Goal: Task Accomplishment & Management: Manage account settings

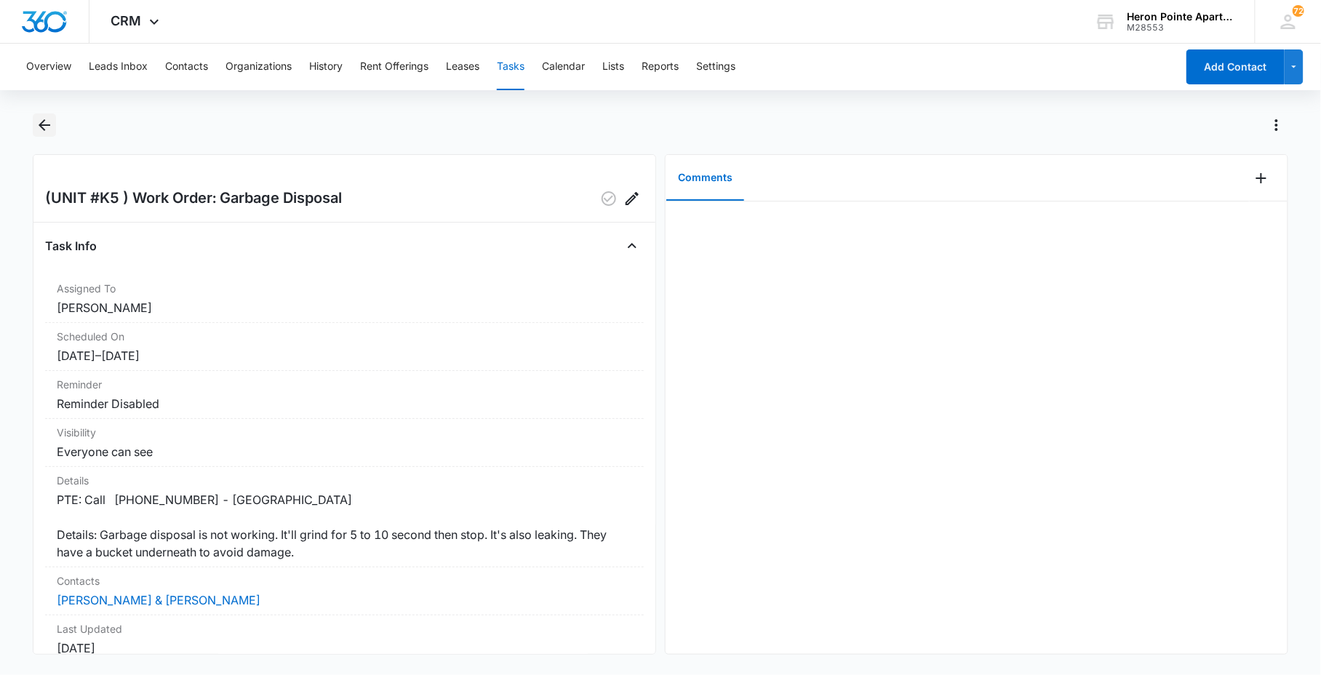
click at [54, 127] on button "Back" at bounding box center [44, 125] width 23 height 23
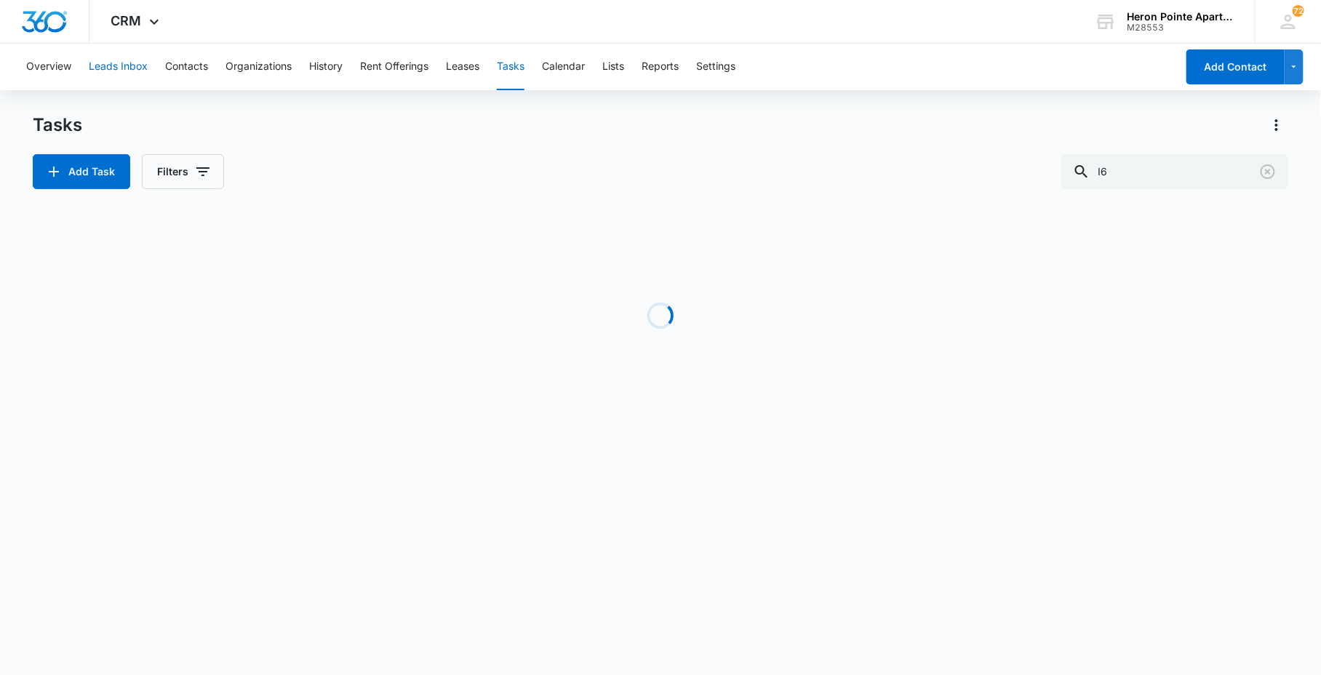
click at [134, 71] on button "Leads Inbox" at bounding box center [118, 67] width 59 height 47
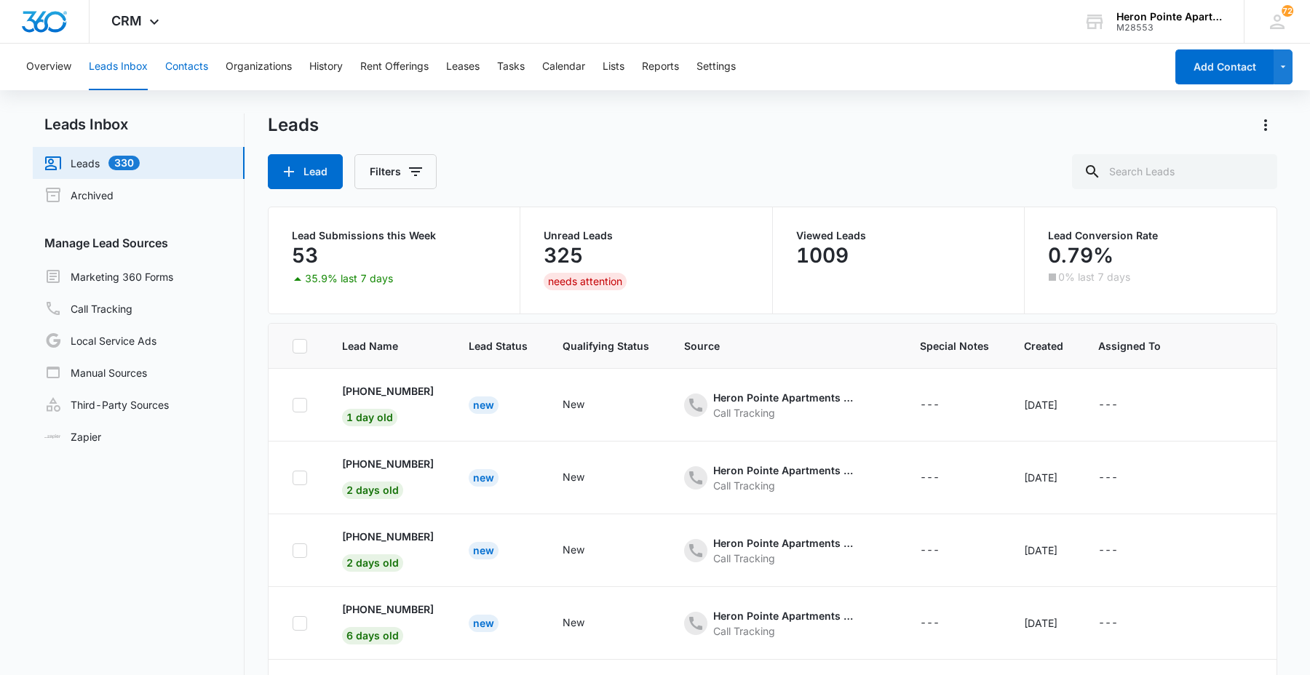
click at [173, 75] on button "Contacts" at bounding box center [186, 67] width 43 height 47
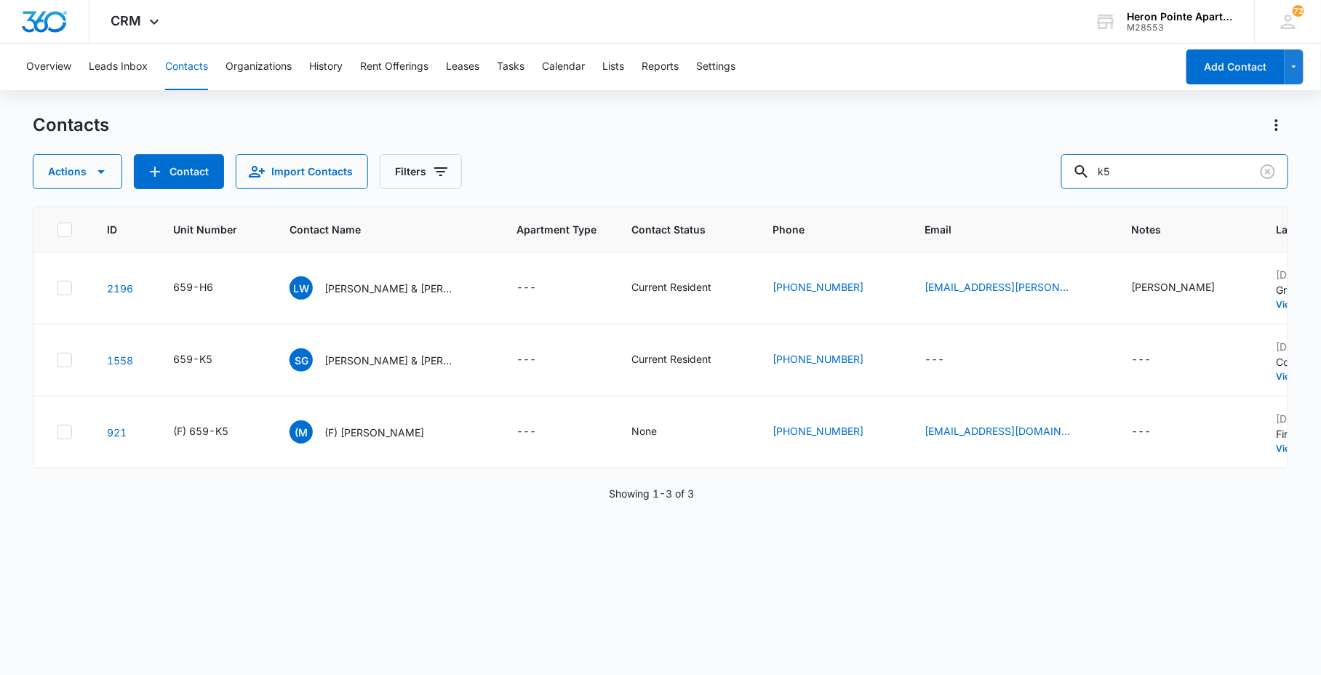
drag, startPoint x: 1195, startPoint y: 175, endPoint x: 872, endPoint y: 155, distance: 324.4
click at [939, 158] on div "Actions Contact Import Contacts Filters k5" at bounding box center [660, 171] width 1255 height 35
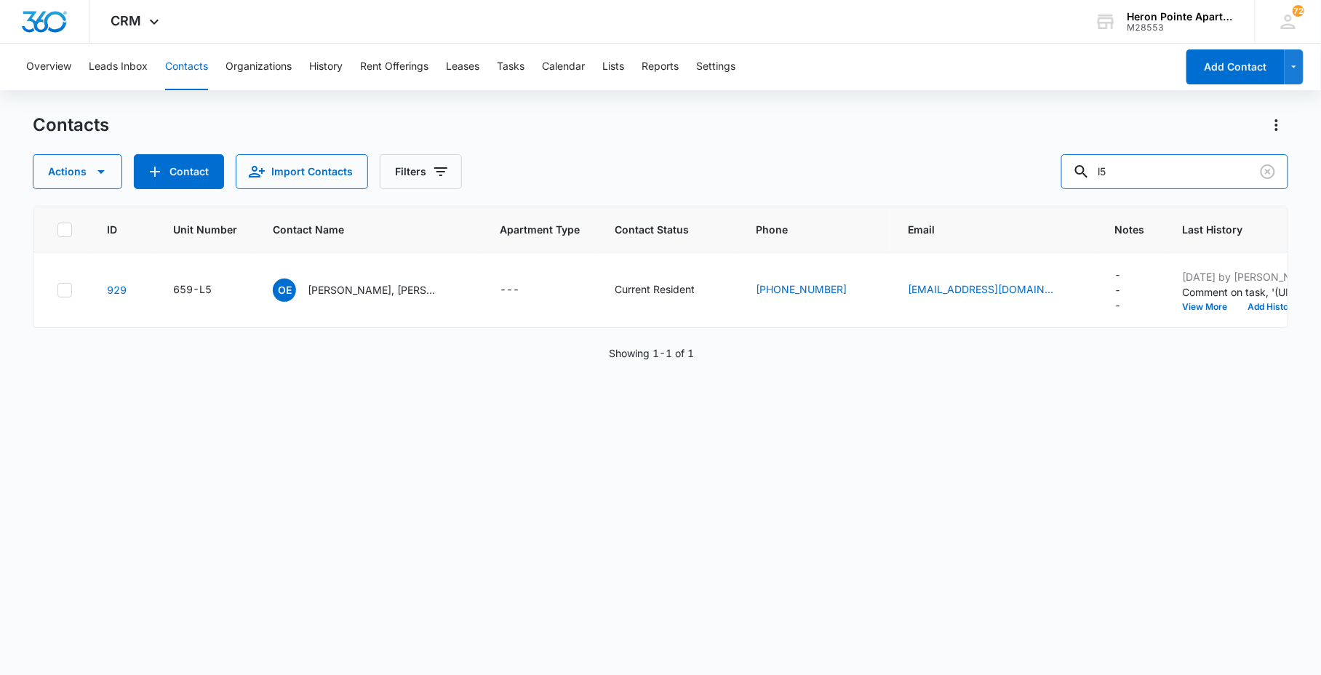
click at [1015, 185] on div "Actions Contact Import Contacts Filters l5" at bounding box center [660, 171] width 1255 height 35
type input "R7"
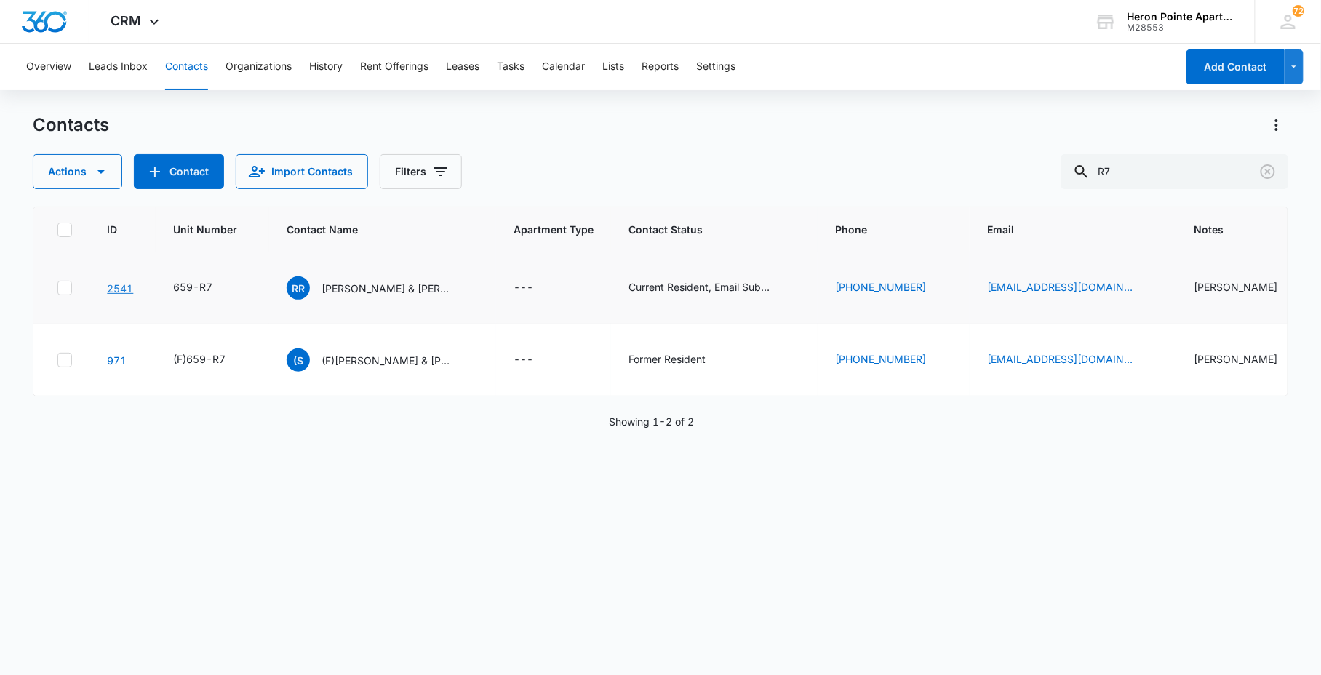
click at [132, 292] on link "2541" at bounding box center [120, 288] width 26 height 12
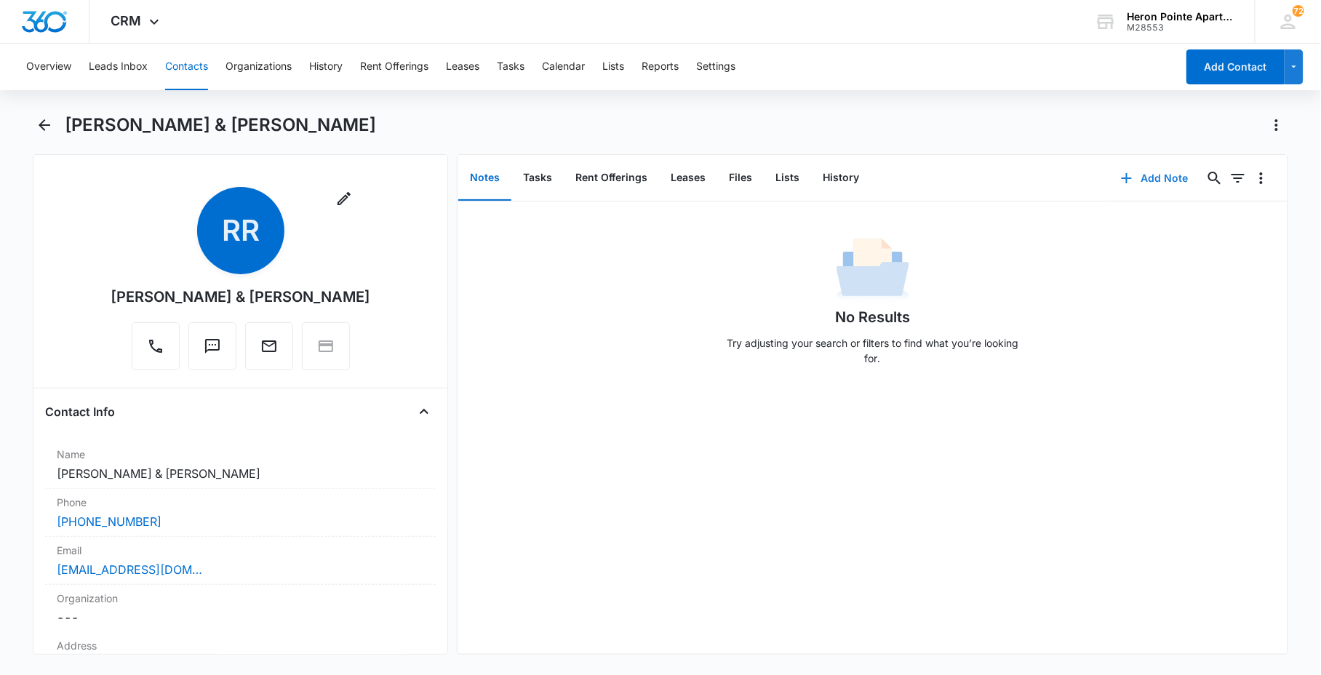
click at [1168, 182] on button "Add Note" at bounding box center [1155, 178] width 97 height 35
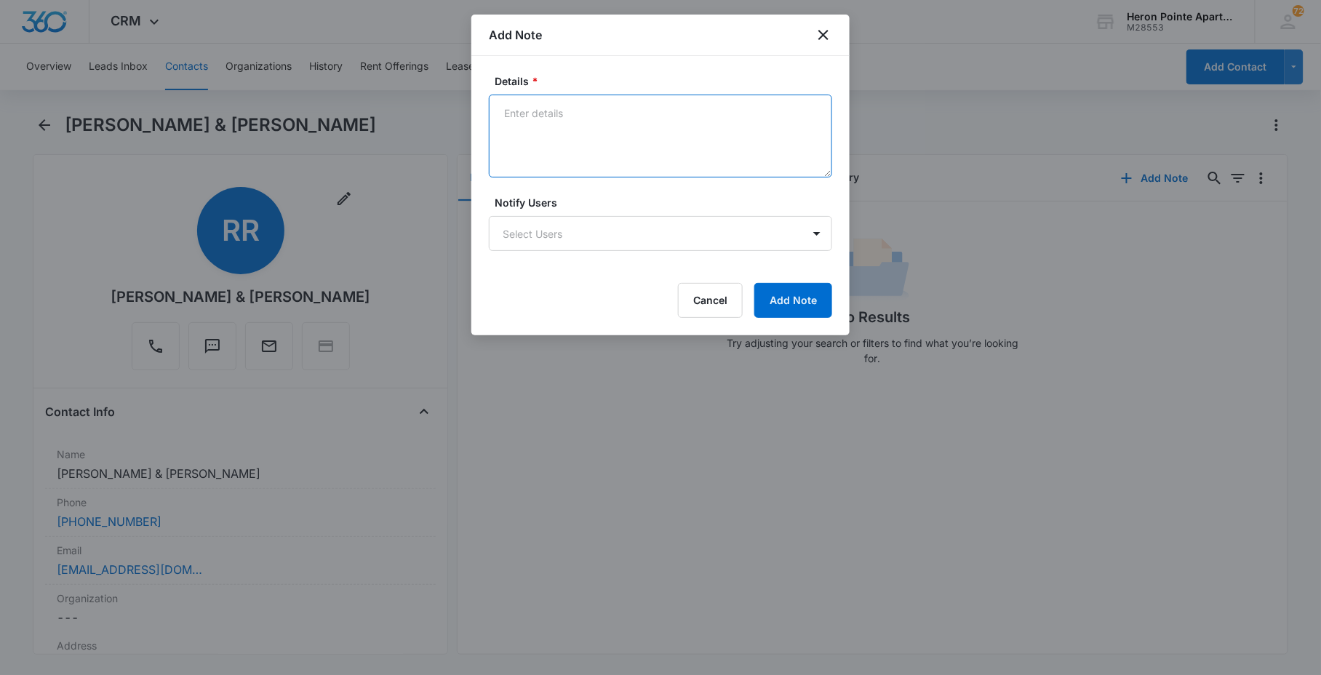
click at [722, 131] on textarea "Details *" at bounding box center [660, 136] width 343 height 83
type textarea "[PERSON_NAME] vacated unit [DATE]."
click at [805, 303] on button "Add Note" at bounding box center [794, 300] width 78 height 35
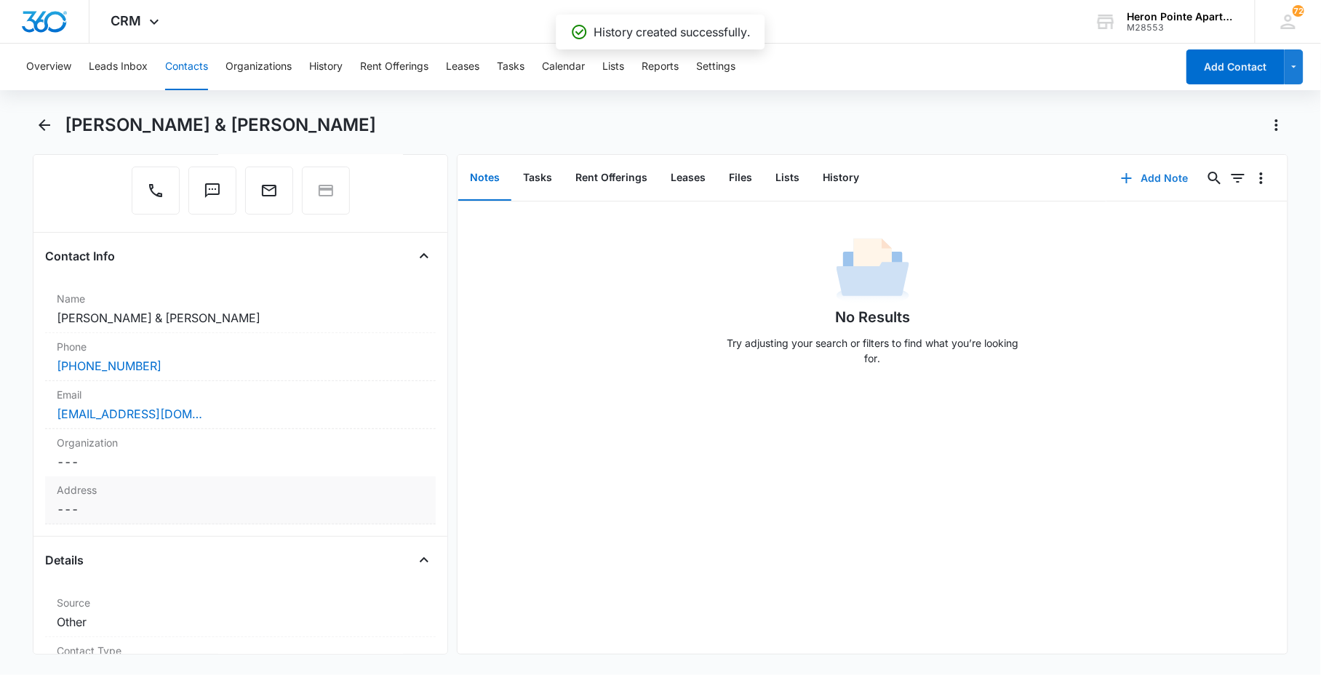
scroll to position [162, 0]
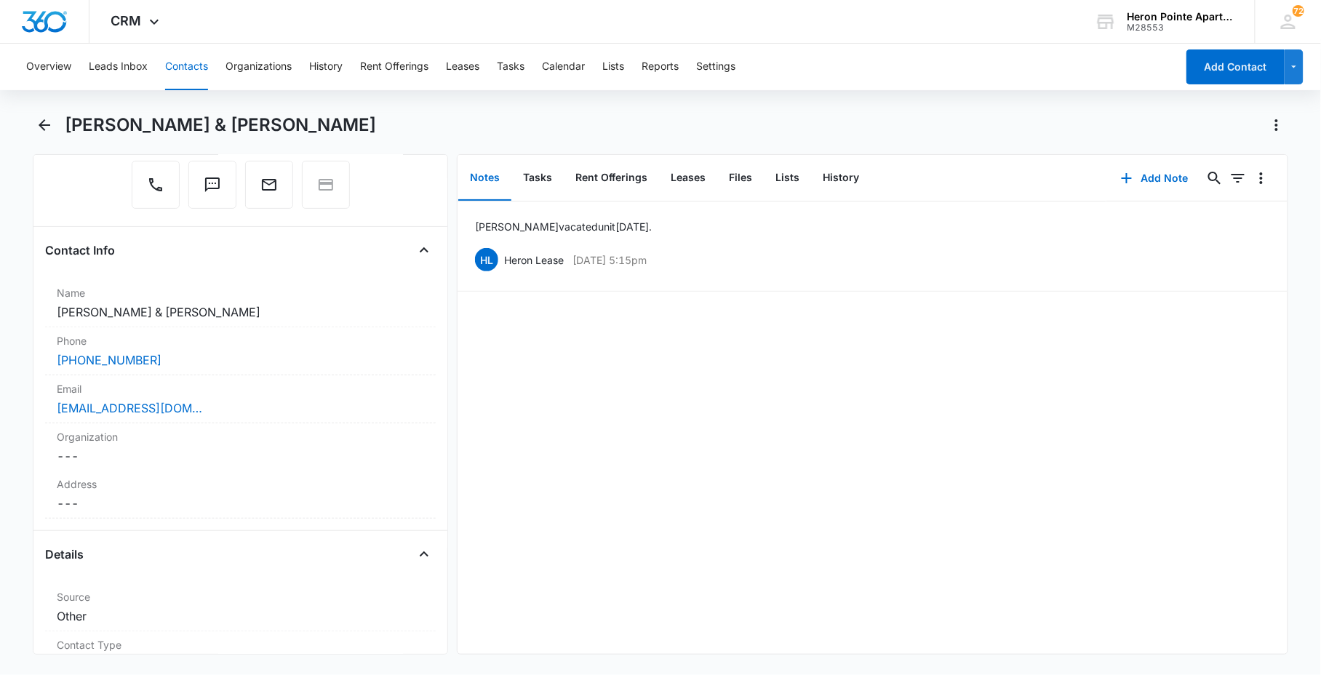
click at [12, 402] on main "[PERSON_NAME] & [PERSON_NAME] Remove RR [PERSON_NAME] & [PERSON_NAME] Contact I…" at bounding box center [660, 393] width 1321 height 559
click at [186, 73] on button "Contacts" at bounding box center [186, 67] width 43 height 47
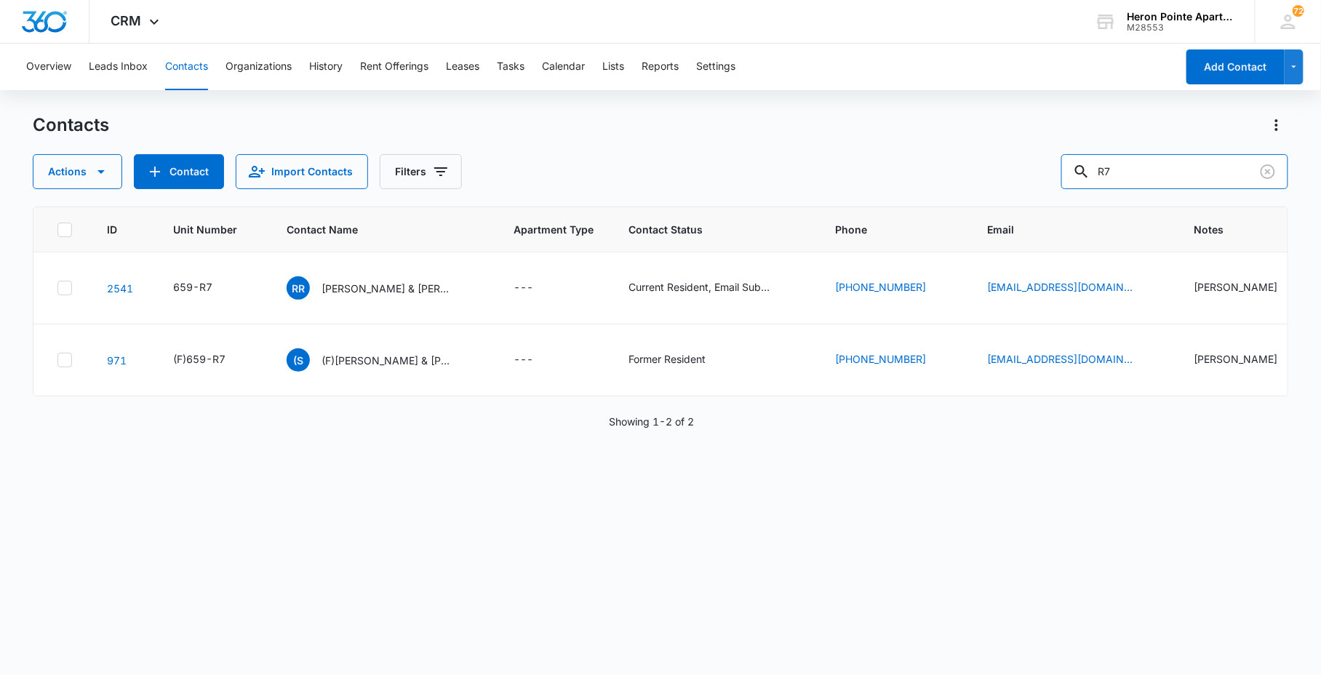
drag, startPoint x: 1182, startPoint y: 160, endPoint x: 939, endPoint y: 180, distance: 244.6
click at [1053, 170] on div "Actions Contact Import Contacts Filters R7" at bounding box center [660, 171] width 1255 height 35
type input "s"
type input "1"
type input "2s7"
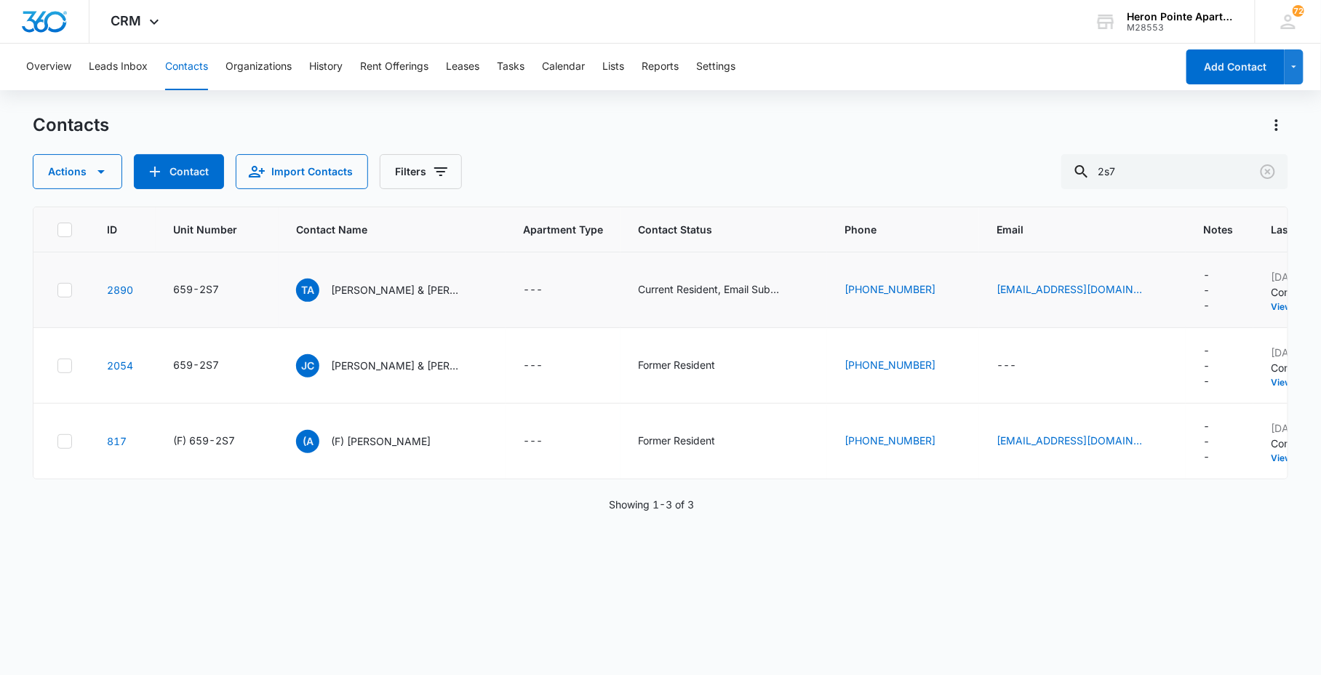
click at [149, 284] on td "2890" at bounding box center [122, 290] width 66 height 76
click at [208, 289] on div "659-2S7" at bounding box center [196, 289] width 46 height 15
click at [208, 248] on div "Cancel Save" at bounding box center [209, 242] width 151 height 28
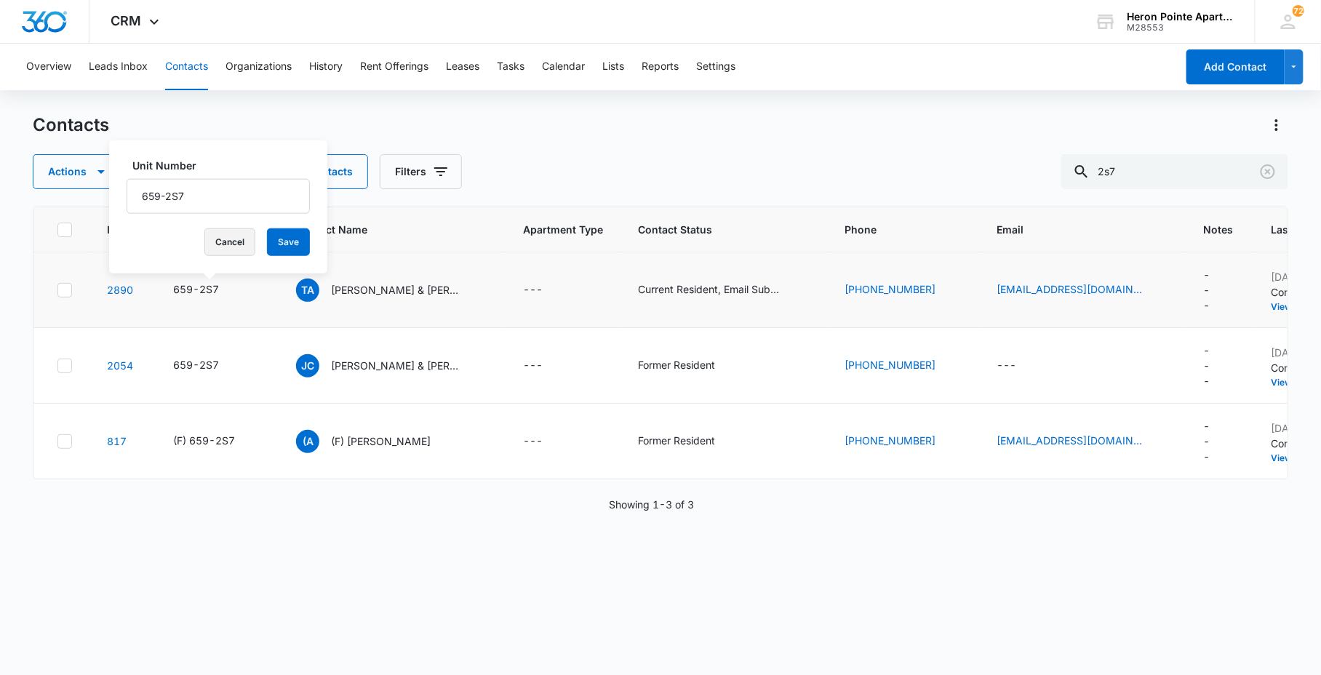
click at [189, 244] on div "Cancel Save" at bounding box center [218, 242] width 183 height 28
click at [204, 240] on button "Cancel" at bounding box center [229, 242] width 51 height 28
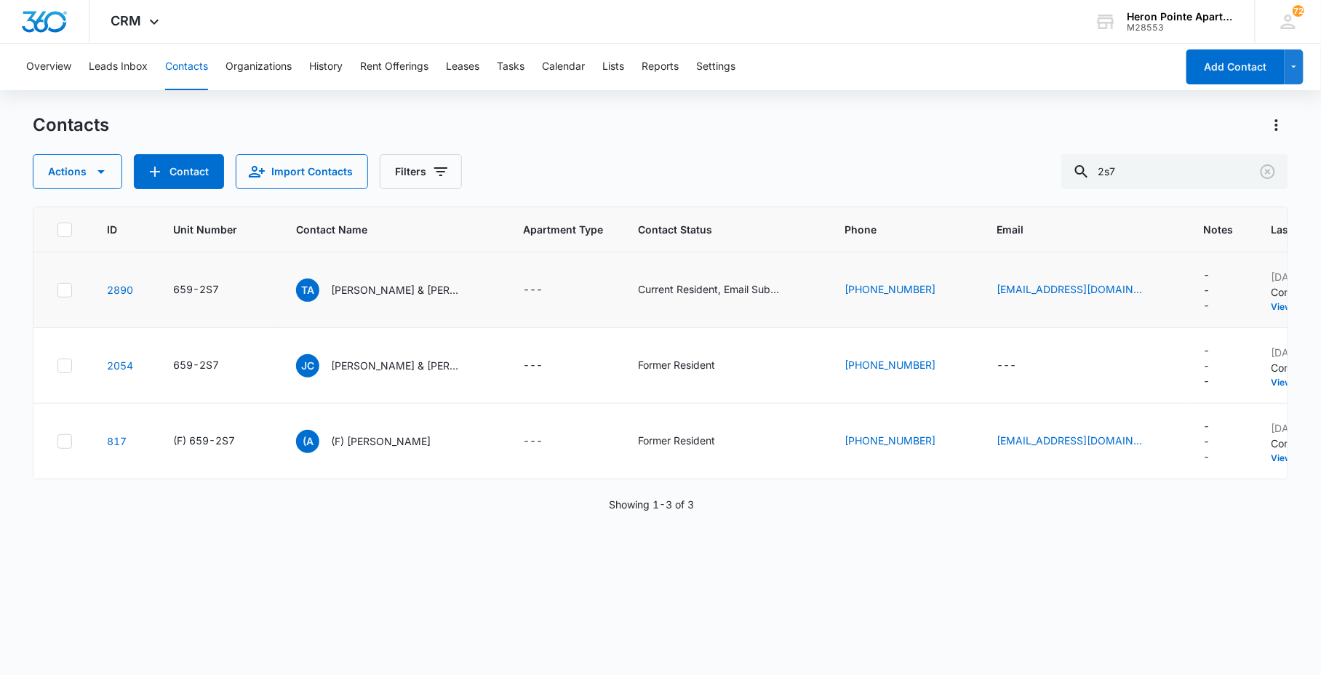
click at [135, 287] on td "2890" at bounding box center [122, 290] width 66 height 76
click at [132, 280] on td "2890" at bounding box center [122, 290] width 66 height 76
click at [129, 284] on link "2890" at bounding box center [120, 290] width 26 height 12
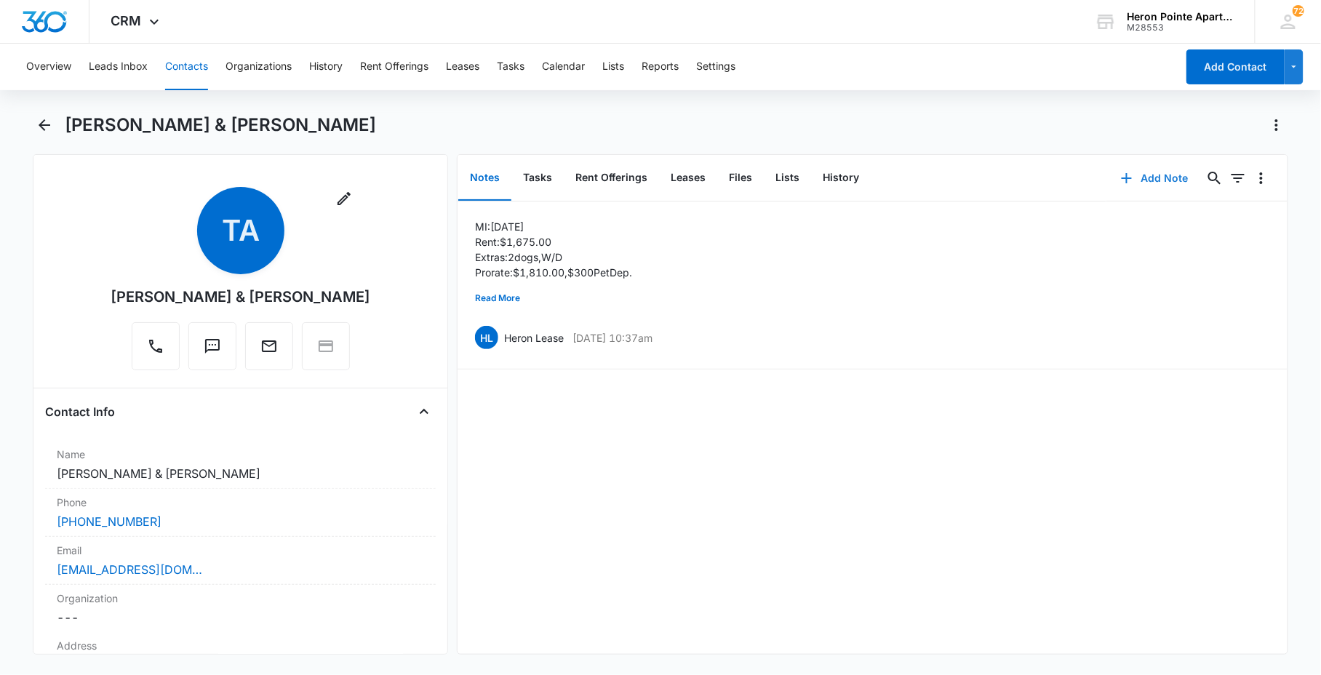
click at [1146, 177] on button "Add Note" at bounding box center [1155, 178] width 97 height 35
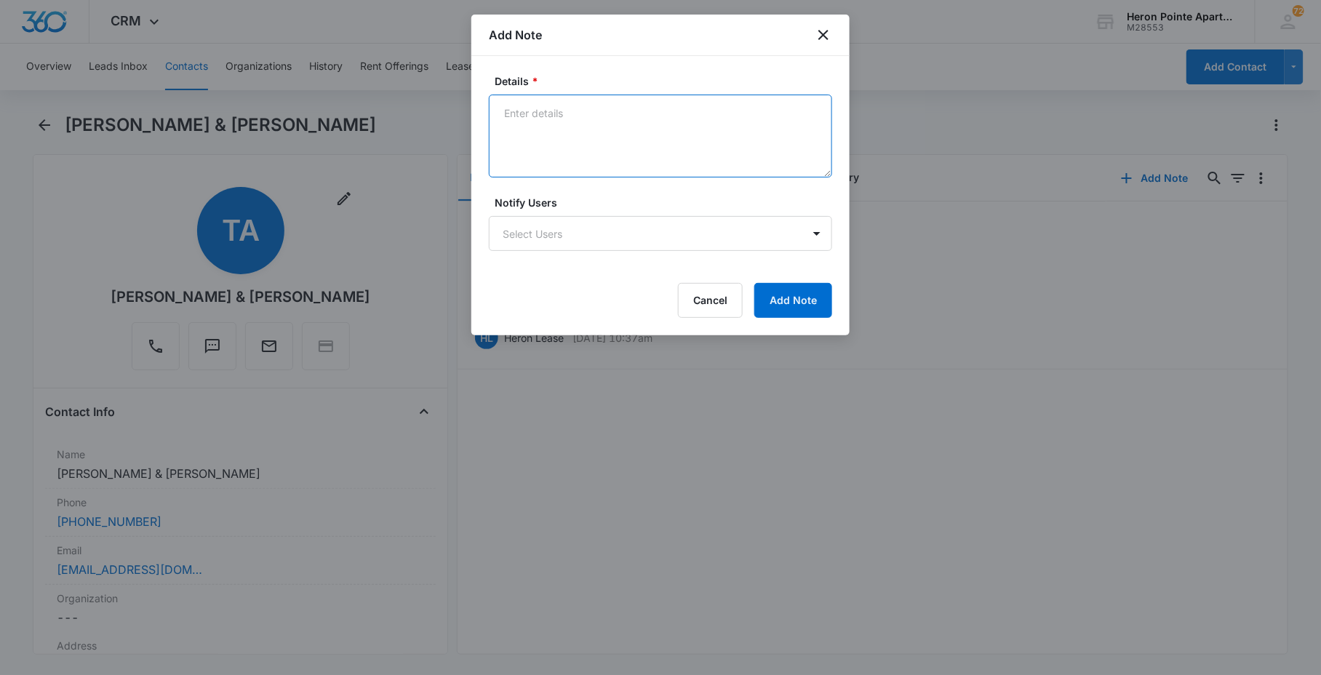
drag, startPoint x: 640, startPoint y: 128, endPoint x: 619, endPoint y: 139, distance: 23.8
click at [619, 139] on textarea "Details *" at bounding box center [660, 136] width 343 height 83
type textarea "[PERSON_NAME] is vacating. Waiting on NTV 09/10"
click at [835, 303] on div "Details * [PERSON_NAME] is vacating. Waiting on NTV 09/10 Notify Users Select U…" at bounding box center [660, 195] width 378 height 279
drag, startPoint x: 805, startPoint y: 300, endPoint x: 765, endPoint y: 341, distance: 56.1
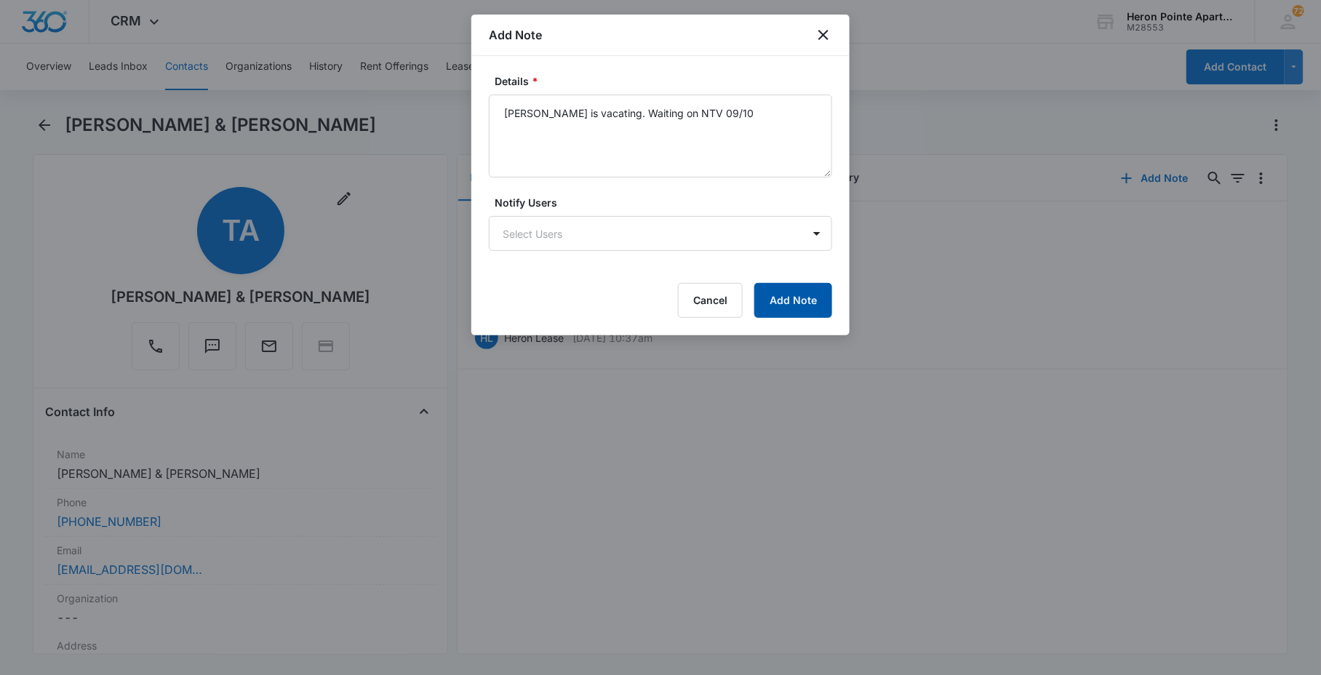
click at [803, 304] on button "Add Note" at bounding box center [794, 300] width 78 height 35
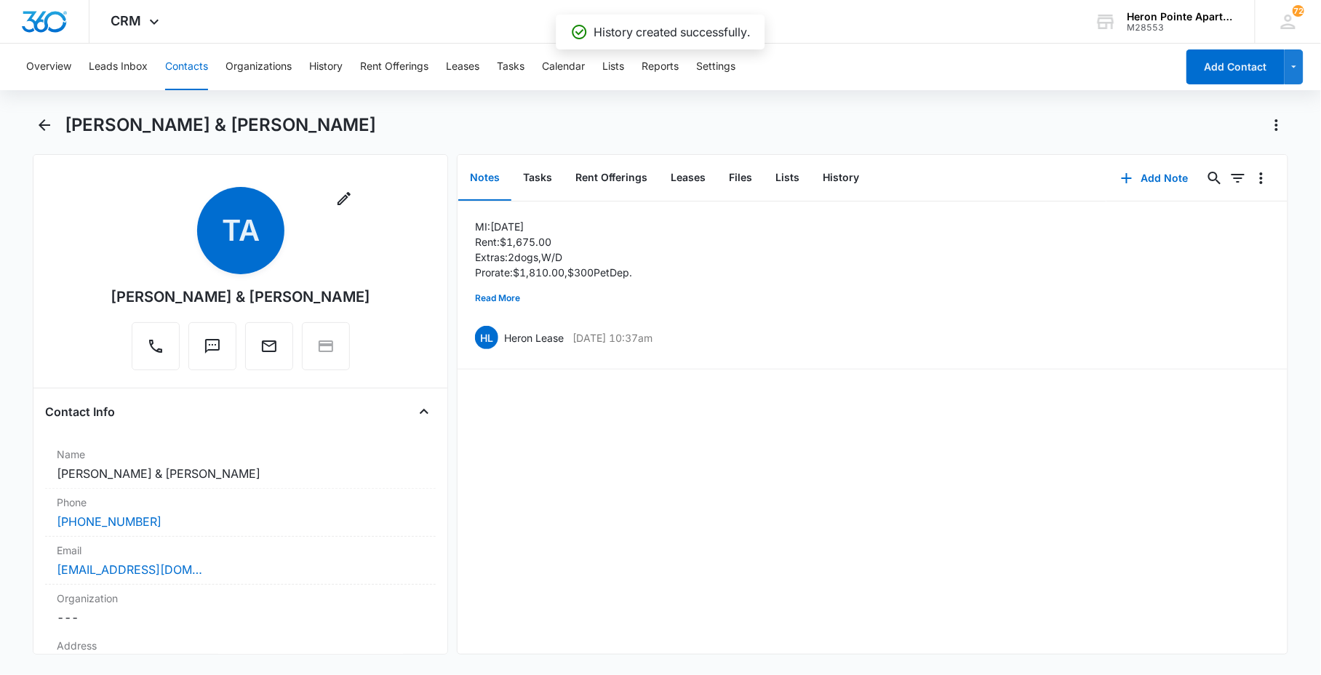
click at [195, 57] on button "Contacts" at bounding box center [186, 67] width 43 height 47
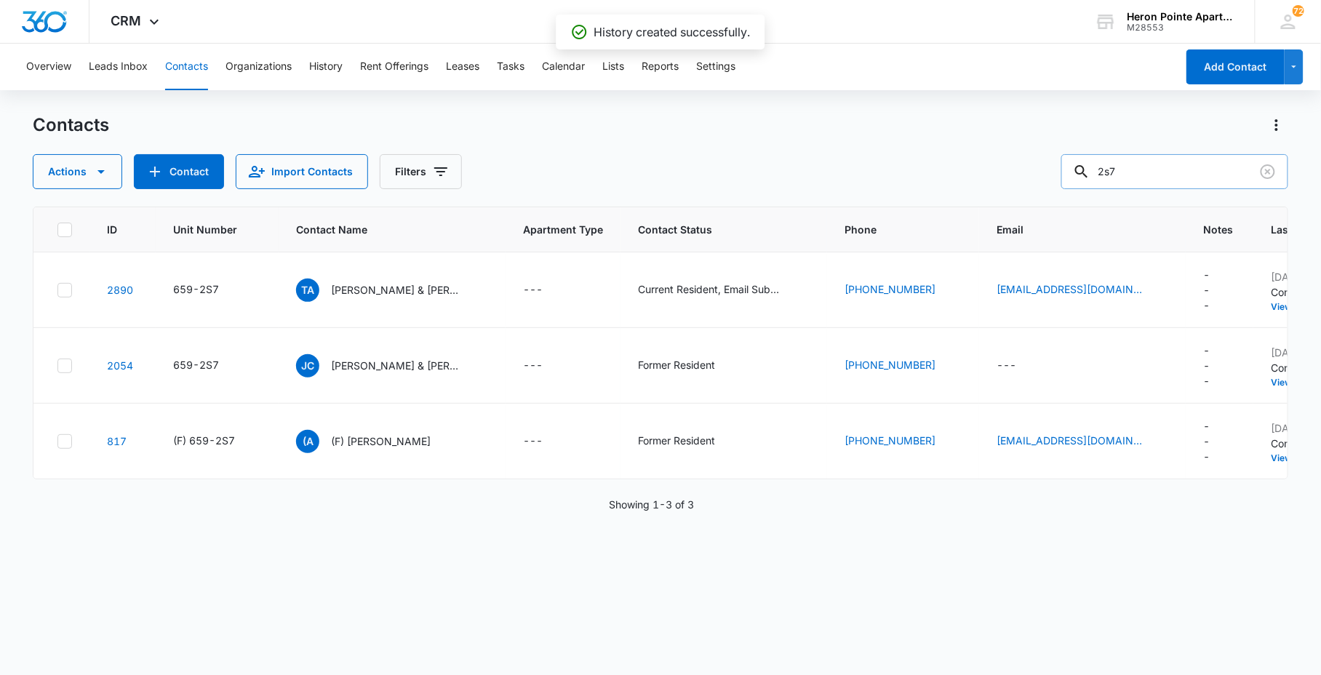
drag, startPoint x: 1231, startPoint y: 175, endPoint x: 1219, endPoint y: 175, distance: 12.4
click at [1224, 175] on input "2s7" at bounding box center [1175, 171] width 227 height 35
click at [1038, 180] on div "Actions Contact Import Contacts Filters 2s7" at bounding box center [660, 171] width 1255 height 35
type input "R7"
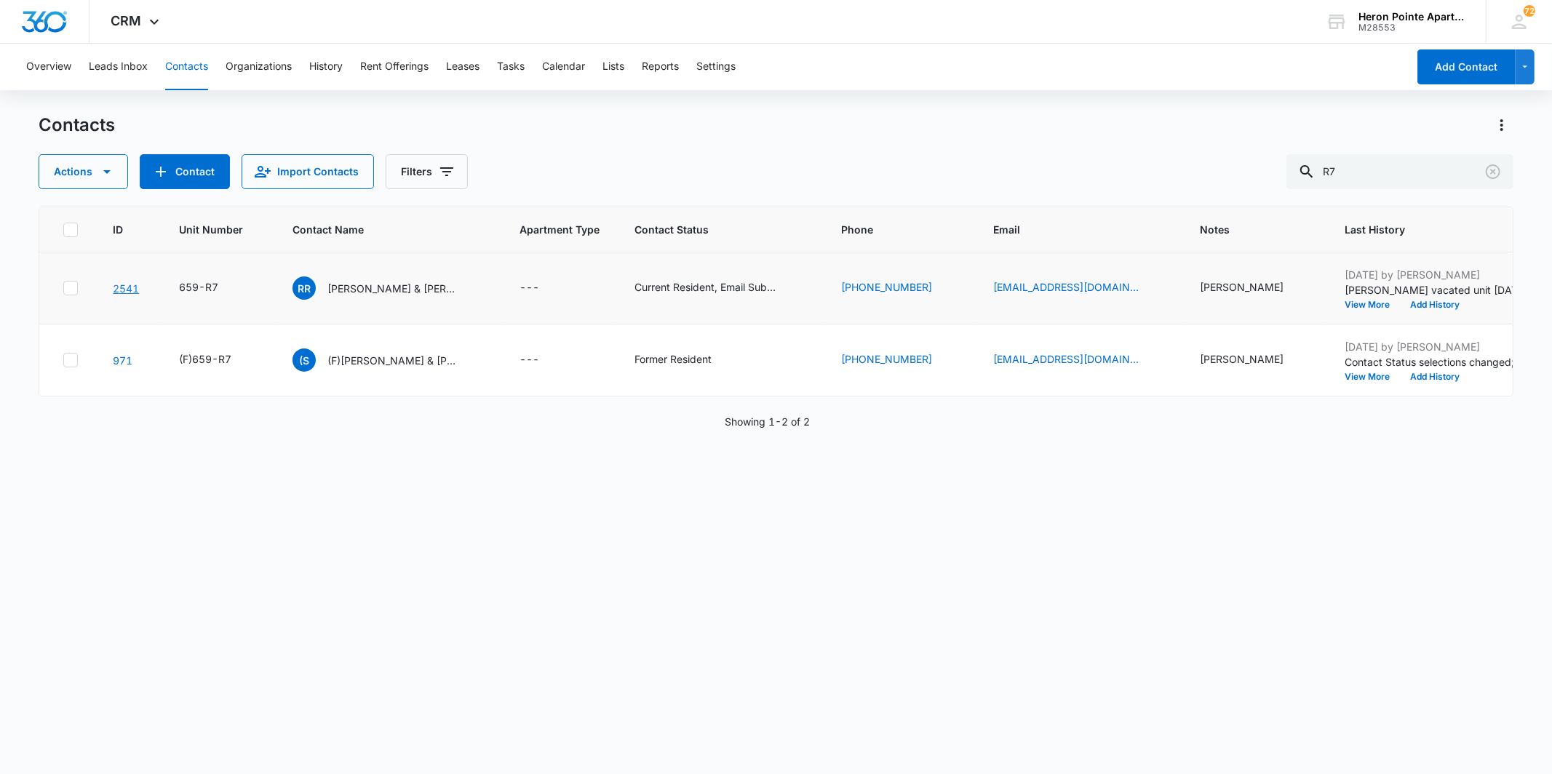
click at [124, 288] on link "2541" at bounding box center [126, 288] width 26 height 12
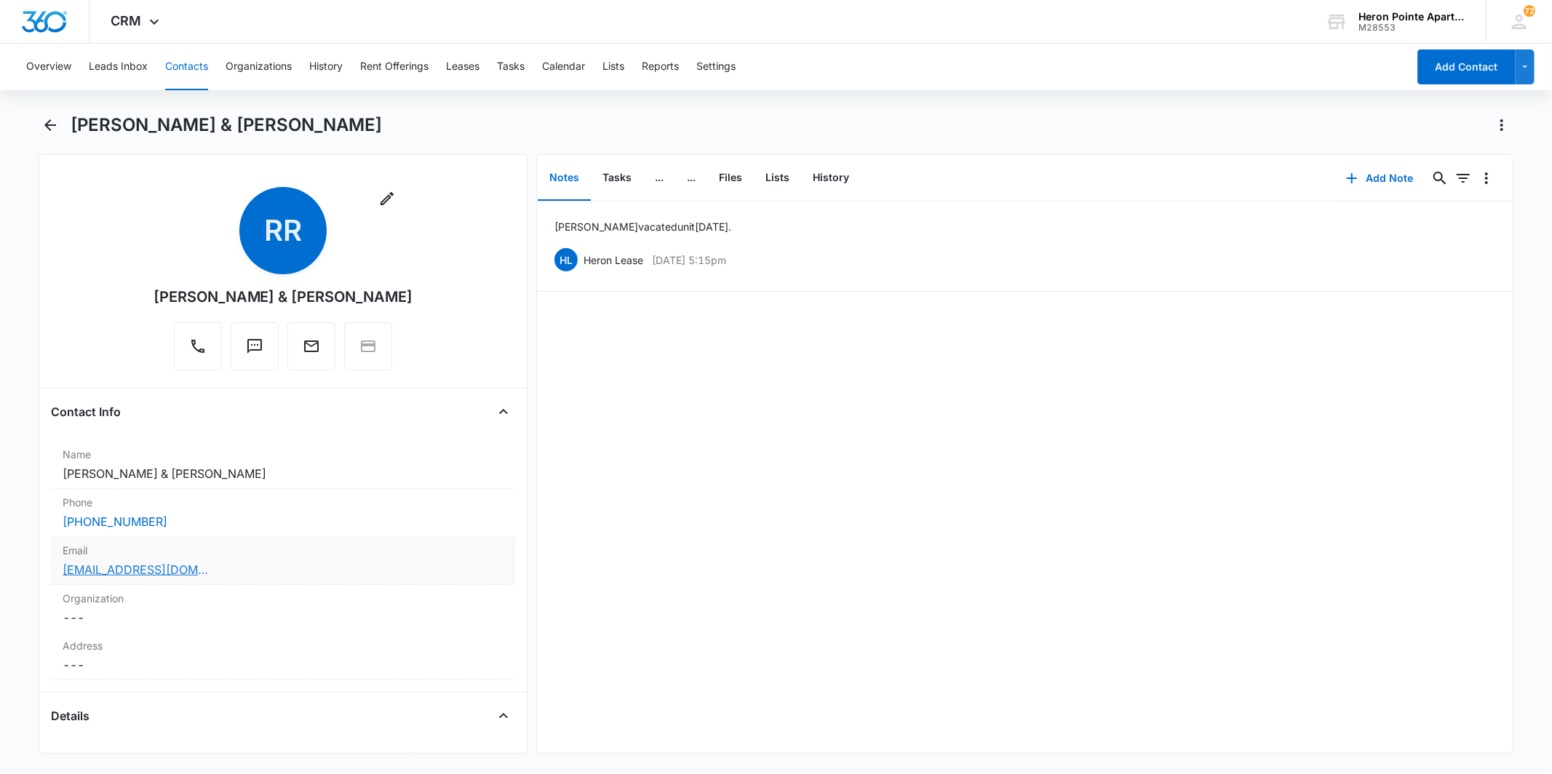
click at [156, 569] on link "[EMAIL_ADDRESS][DOMAIN_NAME]" at bounding box center [136, 569] width 146 height 17
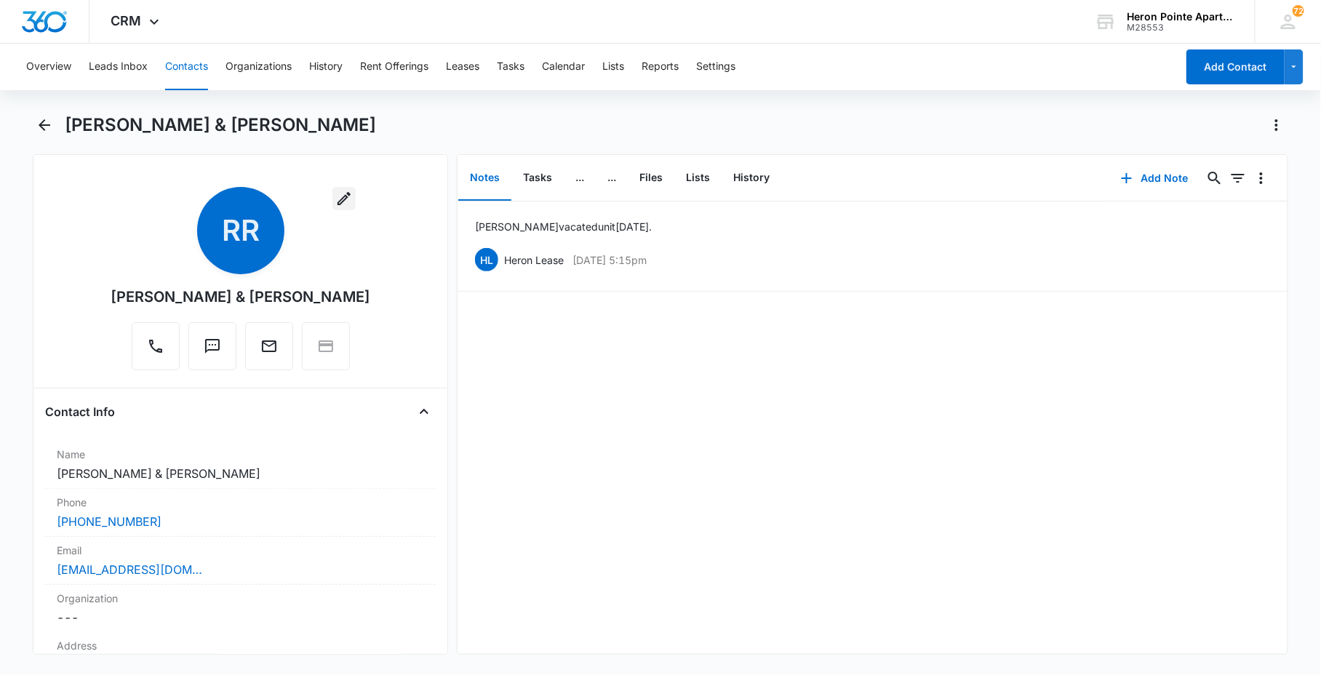
click at [342, 193] on icon "button" at bounding box center [343, 198] width 17 height 17
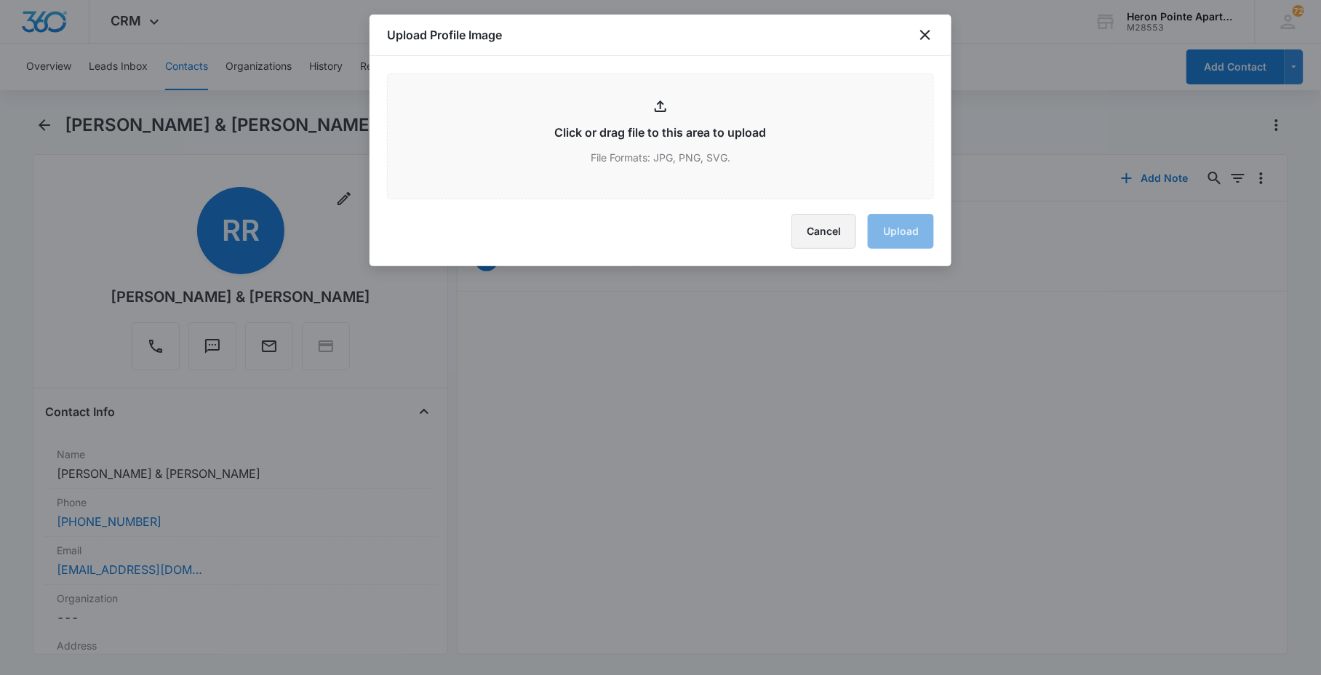
click at [815, 242] on button "Cancel" at bounding box center [824, 231] width 65 height 35
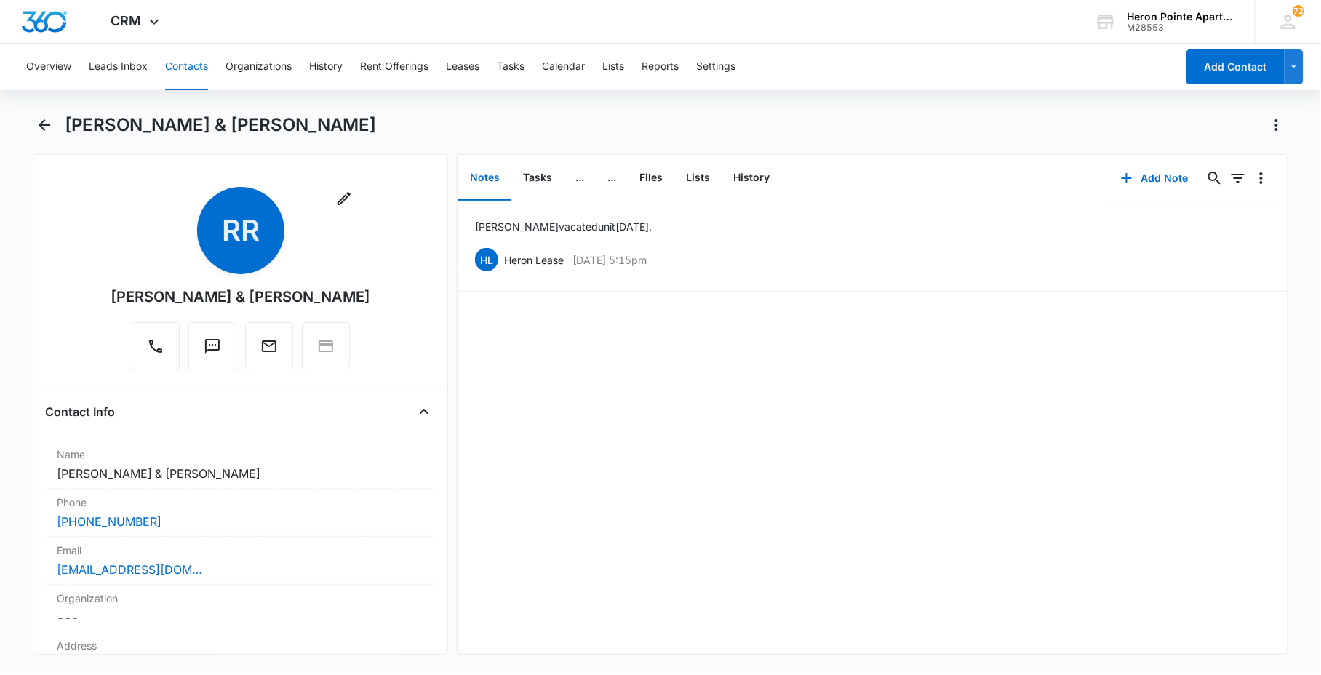
click at [268, 300] on div "[PERSON_NAME] & [PERSON_NAME]" at bounding box center [241, 297] width 260 height 22
click at [258, 297] on div "[PERSON_NAME] & [PERSON_NAME]" at bounding box center [241, 297] width 260 height 22
click at [158, 475] on dd "Cancel Save Changes [PERSON_NAME] & [PERSON_NAME]" at bounding box center [240, 473] width 367 height 17
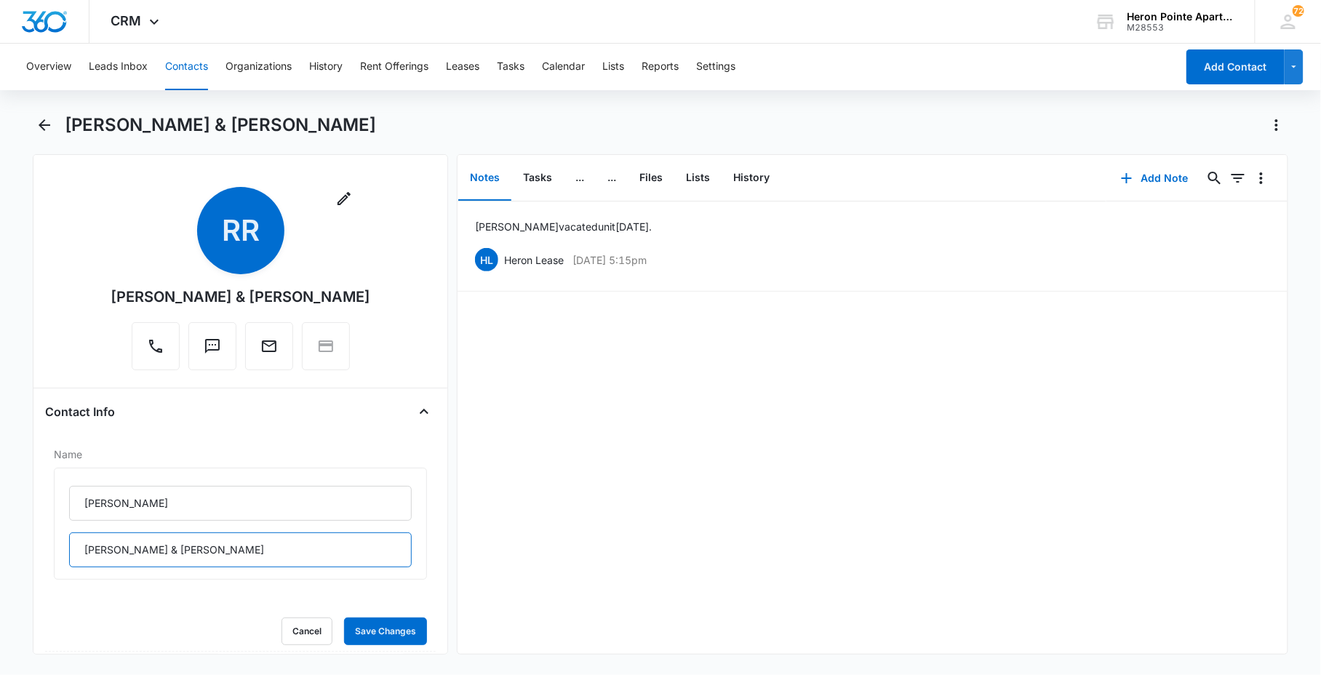
drag, startPoint x: 160, startPoint y: 551, endPoint x: 821, endPoint y: 546, distance: 660.7
click at [815, 549] on div "Remove RR [PERSON_NAME] & [PERSON_NAME] Contact Info Name [PERSON_NAME] & [PERS…" at bounding box center [660, 404] width 1255 height 501
type input "[PERSON_NAME]"
drag, startPoint x: 813, startPoint y: 535, endPoint x: 805, endPoint y: 534, distance: 8.0
click at [813, 533] on div "[PERSON_NAME] vacated unit [DATE]. [PERSON_NAME] Lease [DATE] 5:15pm Delete Edit" at bounding box center [872, 428] width 829 height 453
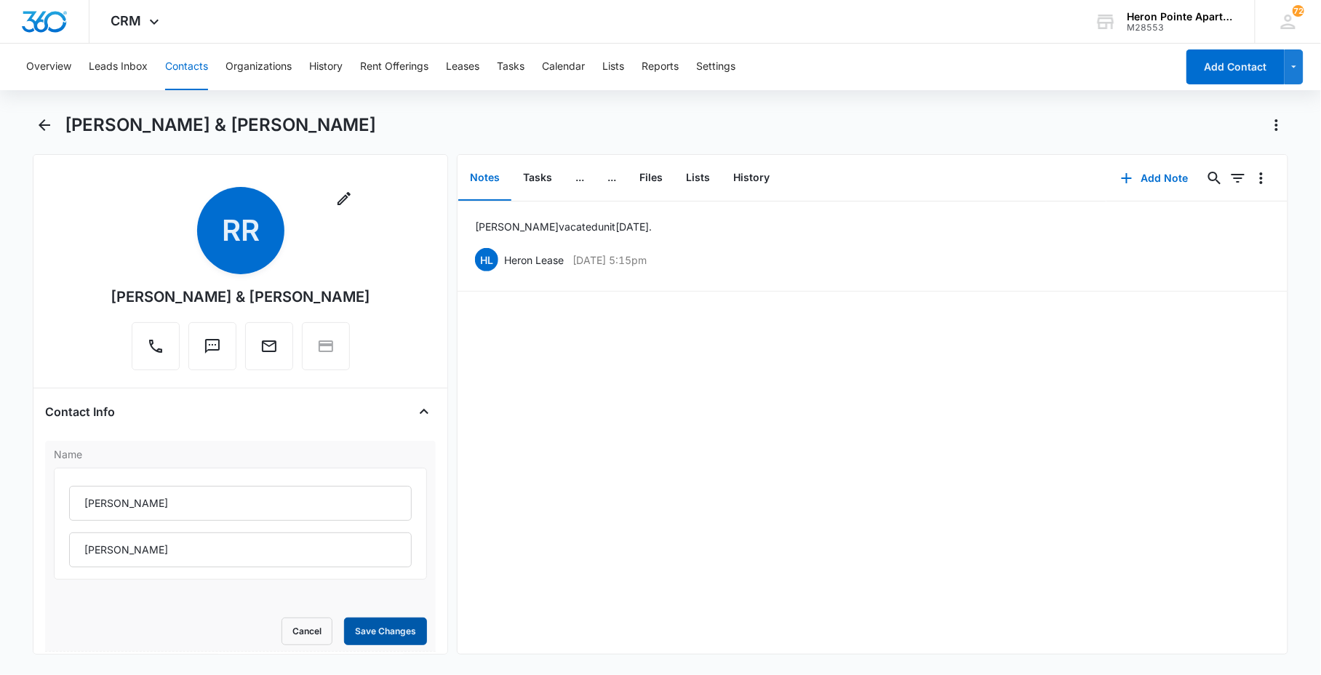
click at [350, 628] on button "Save Changes" at bounding box center [385, 632] width 83 height 28
click at [648, 179] on button "Files" at bounding box center [651, 178] width 47 height 45
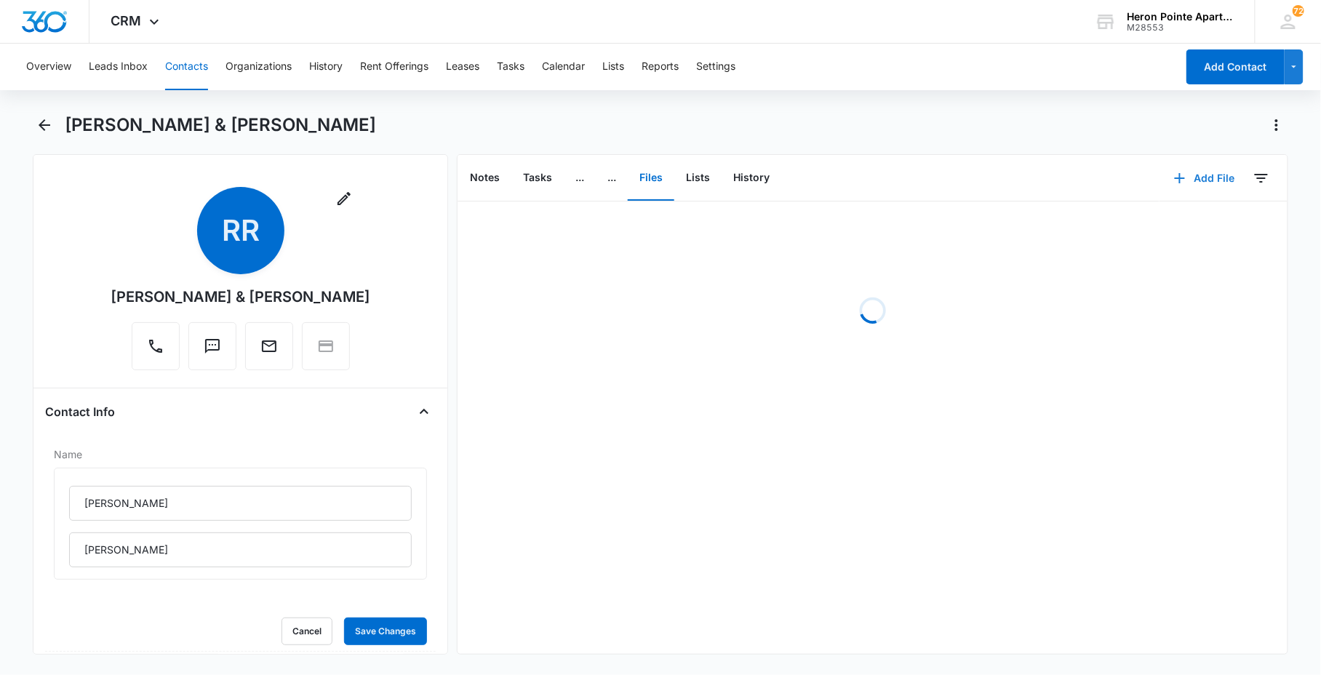
click at [1184, 180] on button "Add File" at bounding box center [1205, 178] width 90 height 35
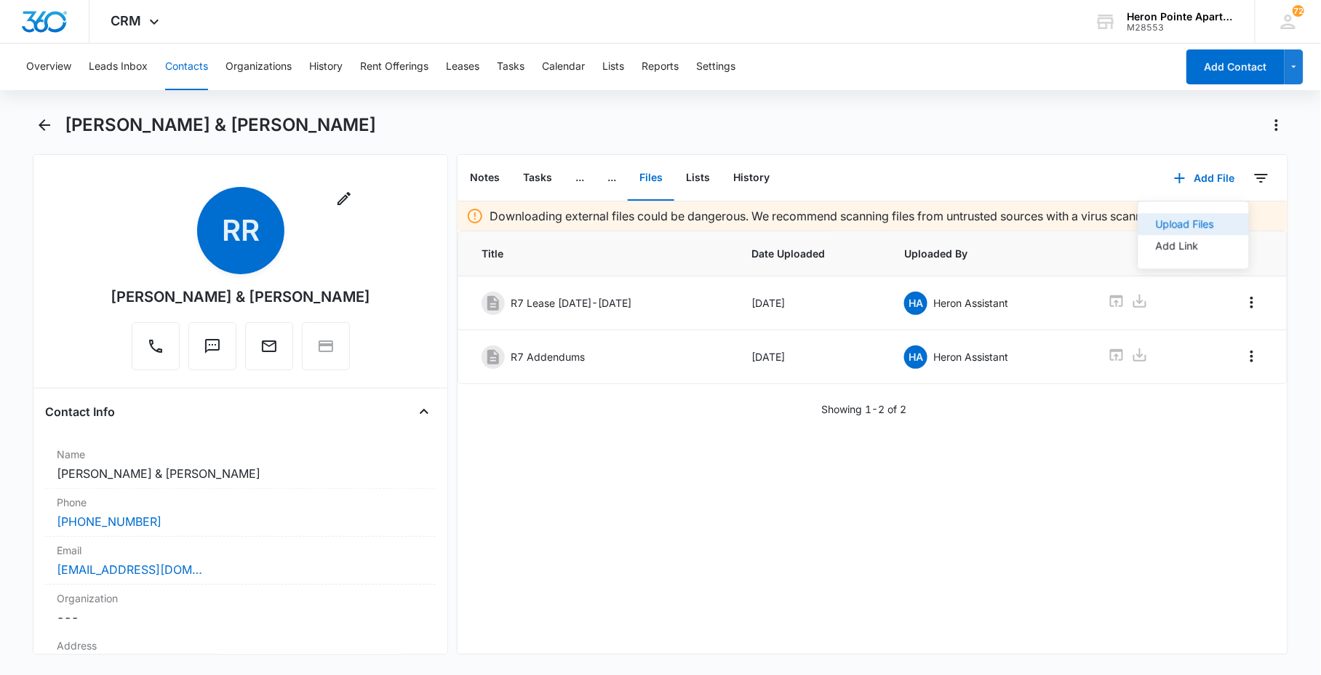
click at [1155, 220] on div "Upload Files" at bounding box center [1184, 224] width 58 height 10
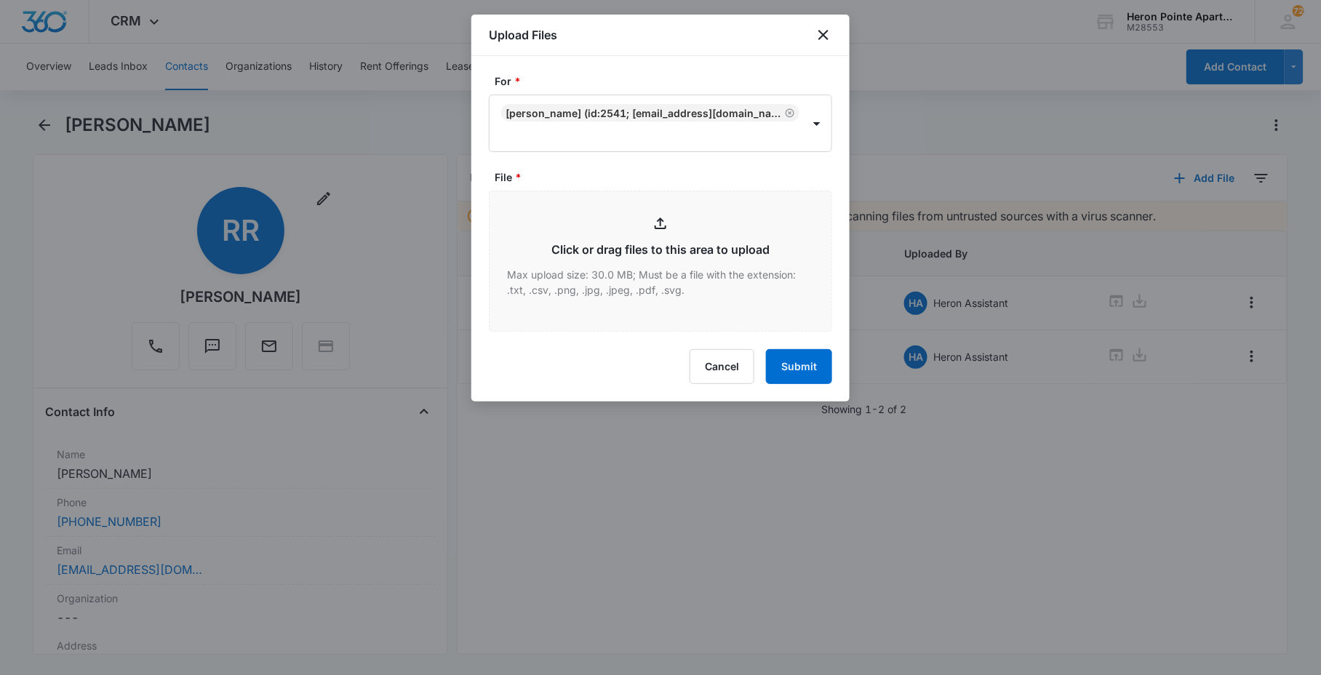
type input "C:\fakepath\R709-10-2025-223017.pdf"
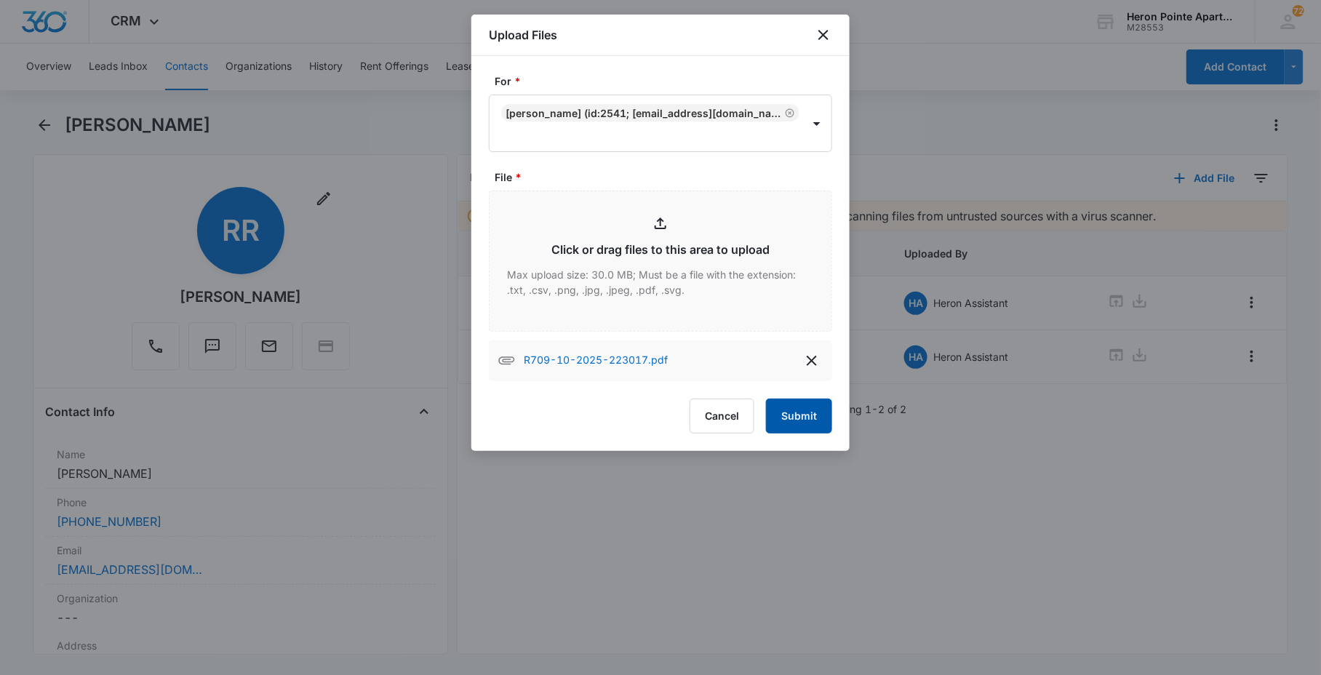
click at [799, 419] on button "Submit" at bounding box center [799, 416] width 66 height 35
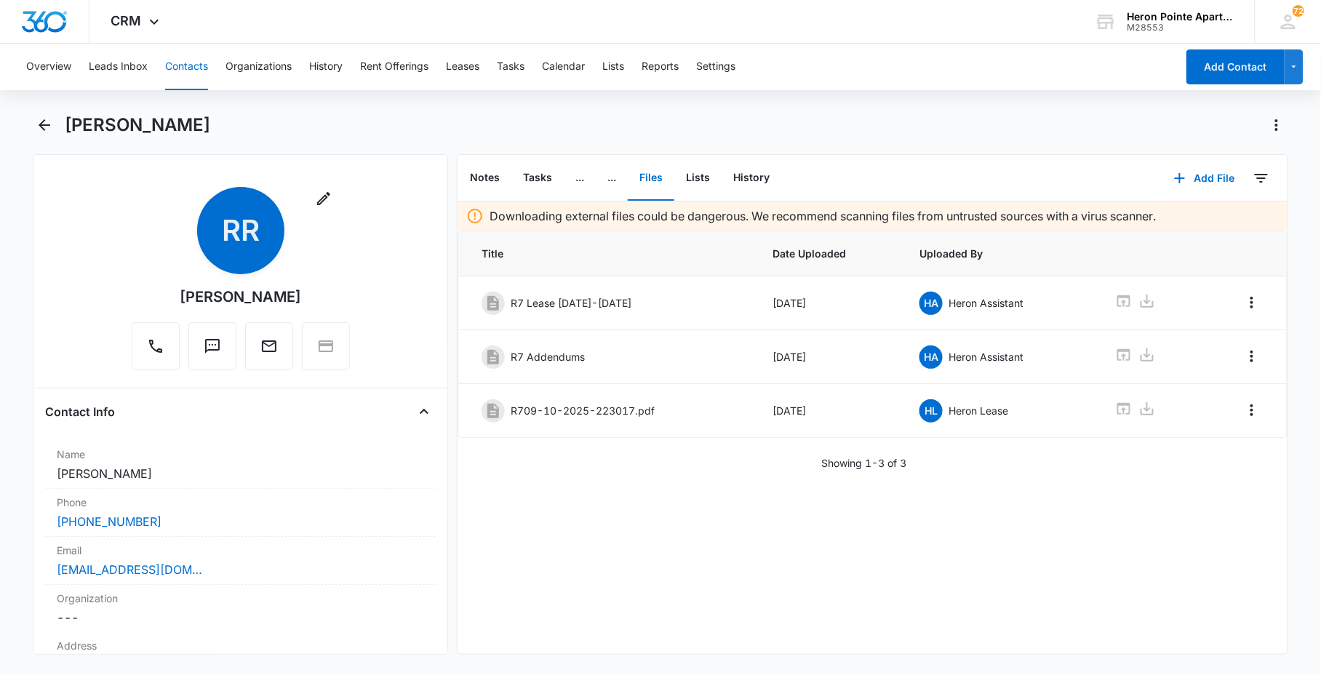
click at [173, 74] on button "Contacts" at bounding box center [186, 67] width 43 height 47
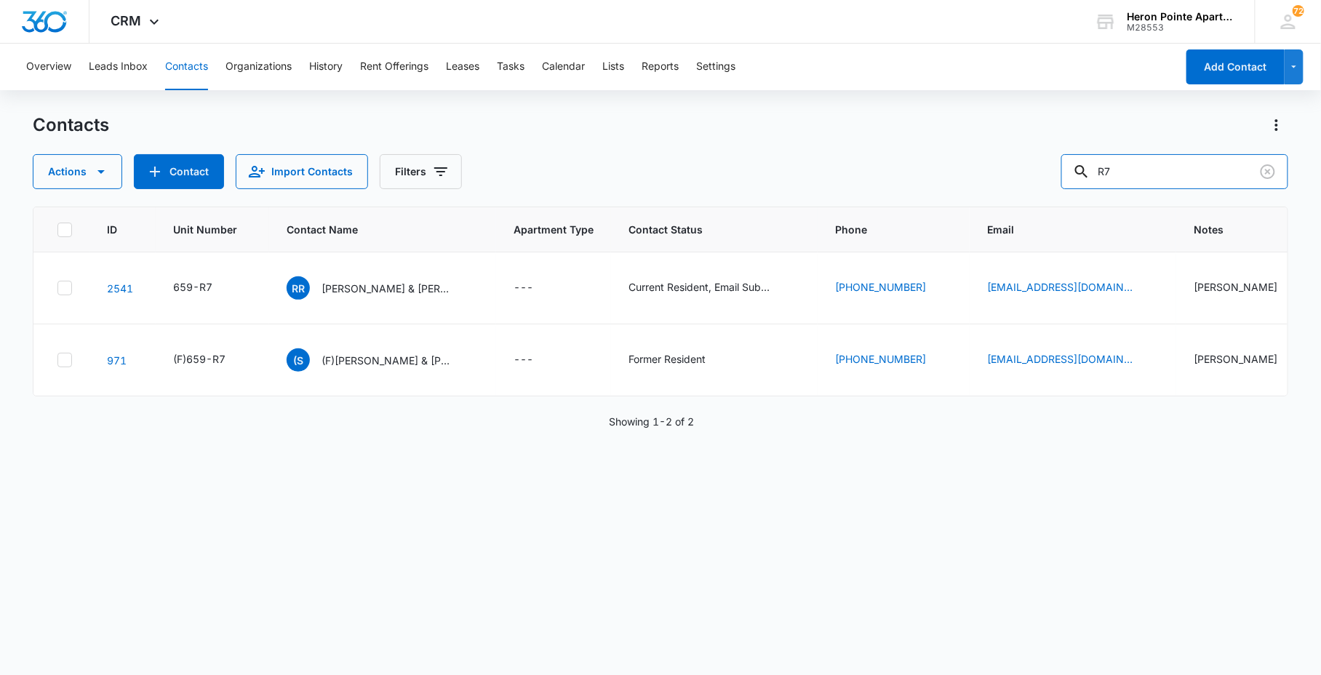
drag, startPoint x: 1173, startPoint y: 178, endPoint x: 886, endPoint y: 156, distance: 287.4
click at [1017, 157] on div "Actions Contact Import Contacts Filters R7" at bounding box center [660, 171] width 1255 height 35
type input "2d4"
